Goal: Transaction & Acquisition: Register for event/course

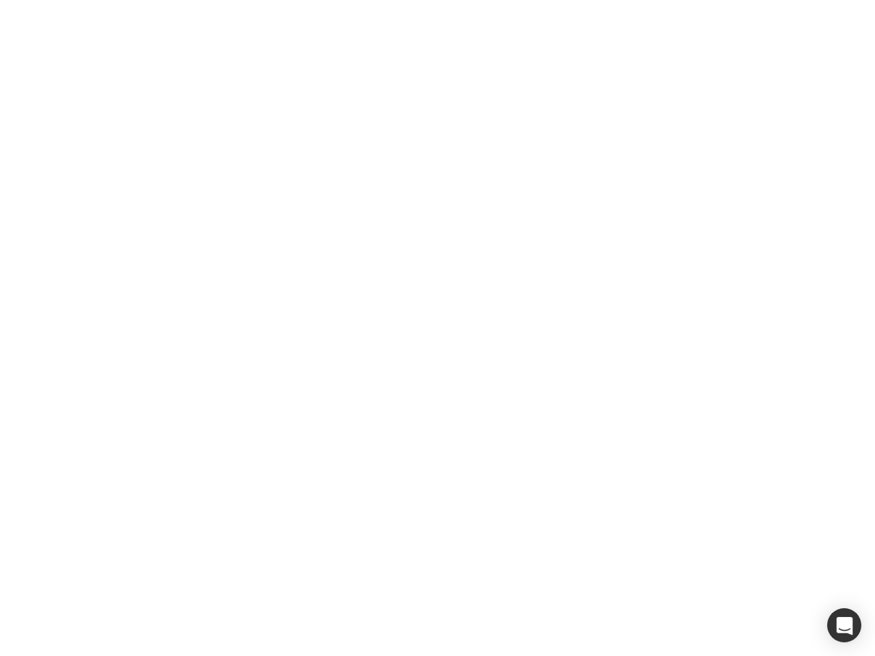
click at [437, 328] on div at bounding box center [437, 328] width 875 height 656
click at [844, 625] on div "button" at bounding box center [844, 625] width 34 height 34
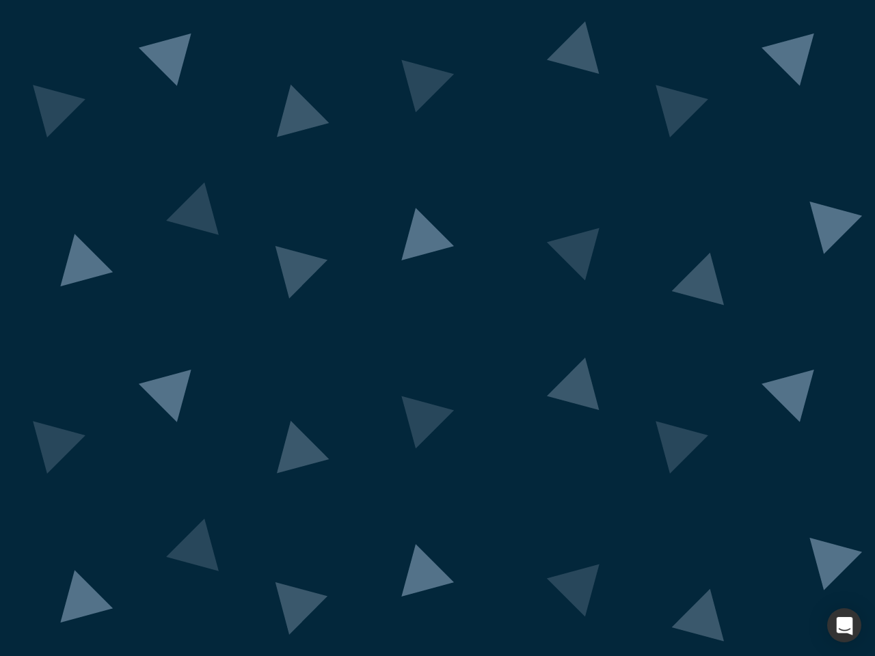
click at [844, 625] on div "button" at bounding box center [844, 625] width 34 height 34
